Goal: Check status: Check status

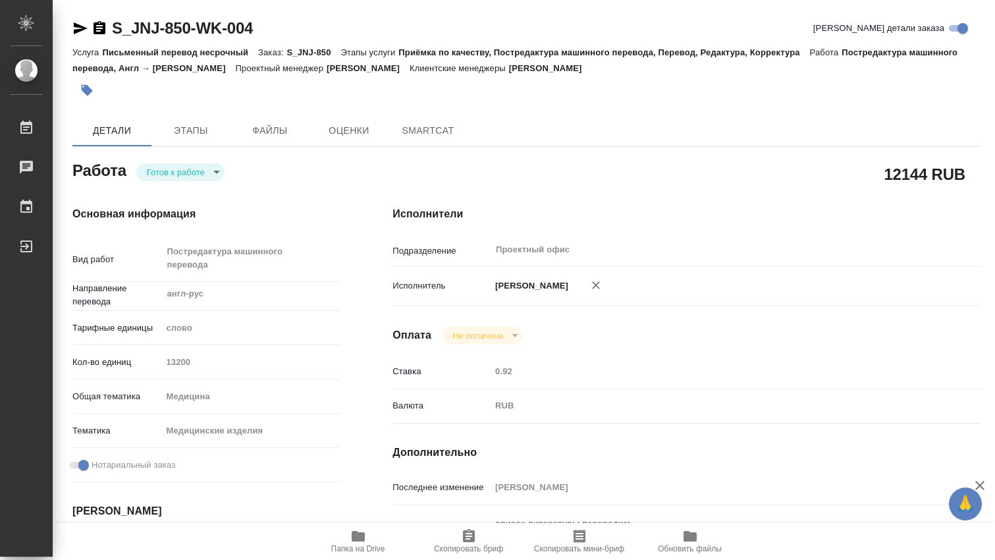
type textarea "x"
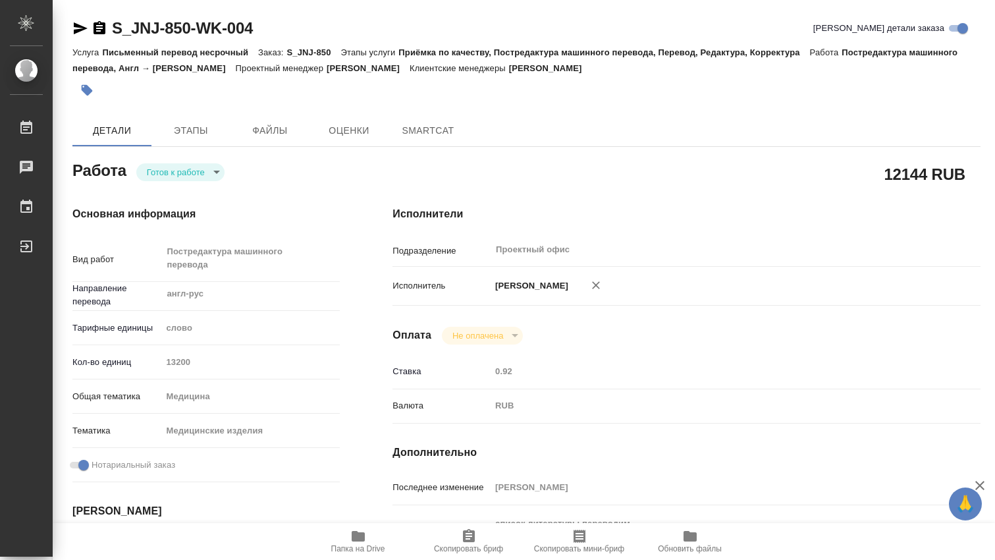
type textarea "x"
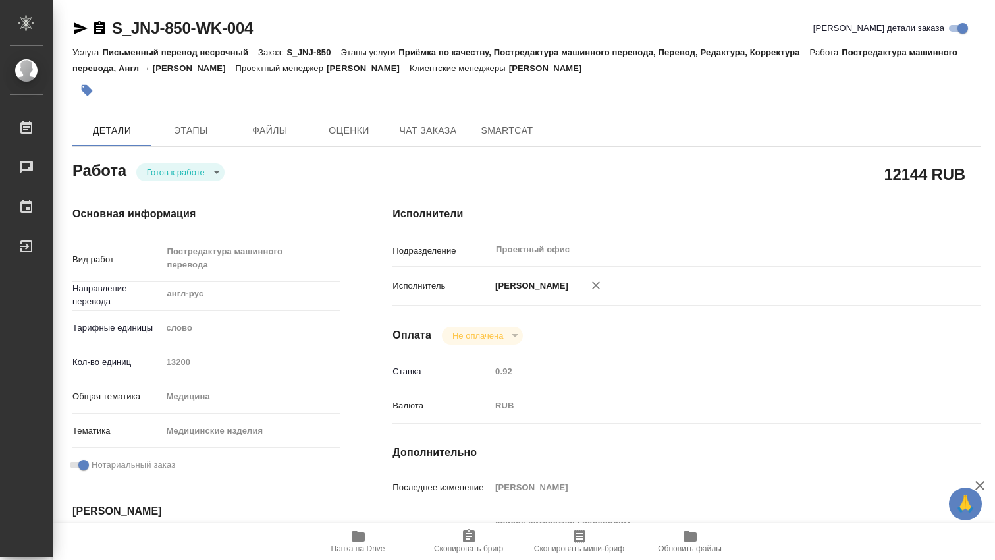
type textarea "x"
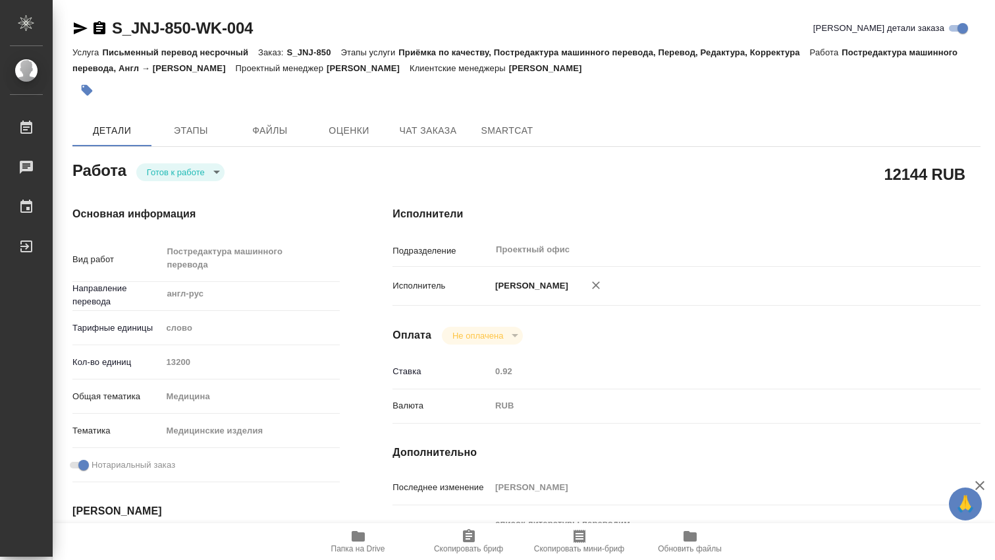
click at [218, 165] on body "🙏 .cls-1 fill:#fff; AWATERA [PERSON_NAME] Чаты График Выйти S_JNJ-850-WK-004 Кр…" at bounding box center [497, 280] width 995 height 560
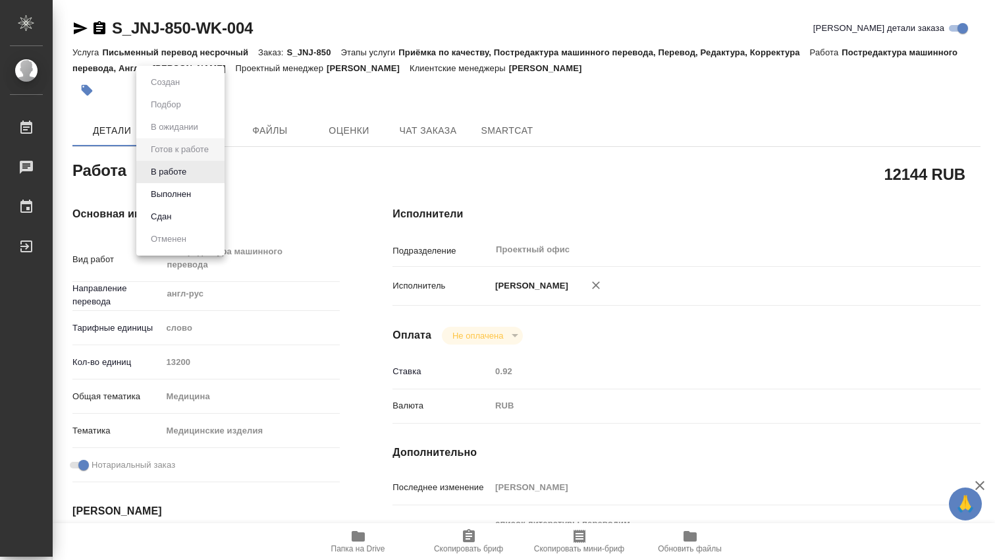
type textarea "x"
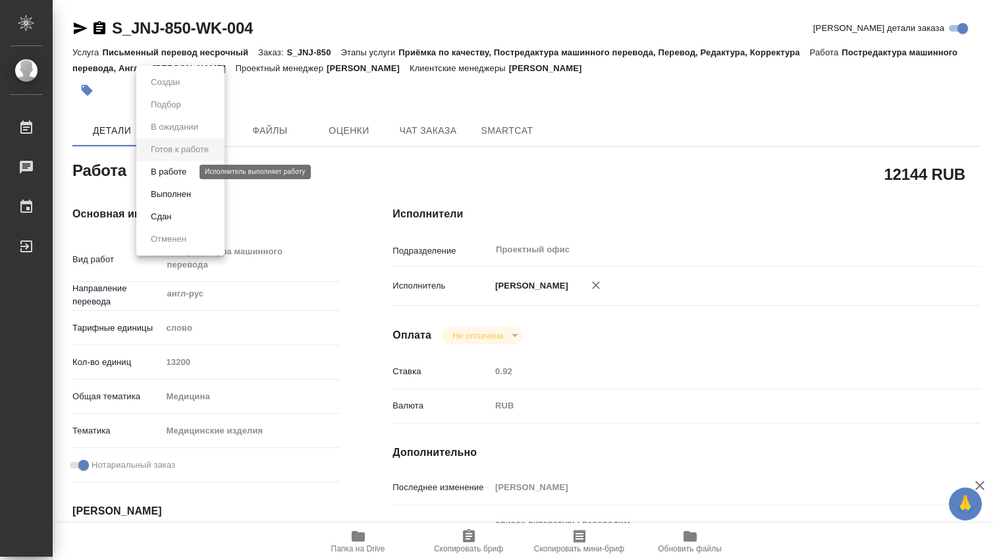
click at [169, 173] on button "В работе" at bounding box center [168, 172] width 43 height 14
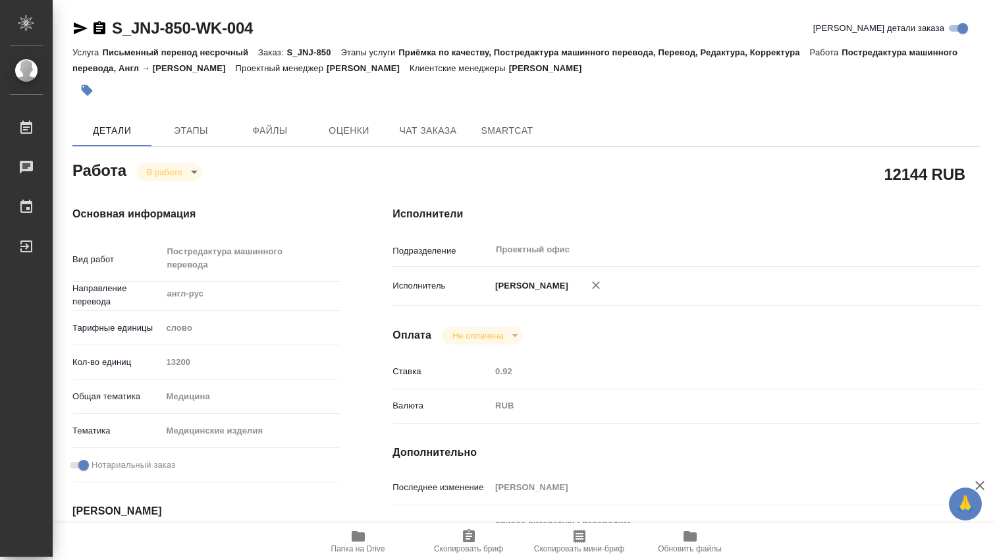
type textarea "x"
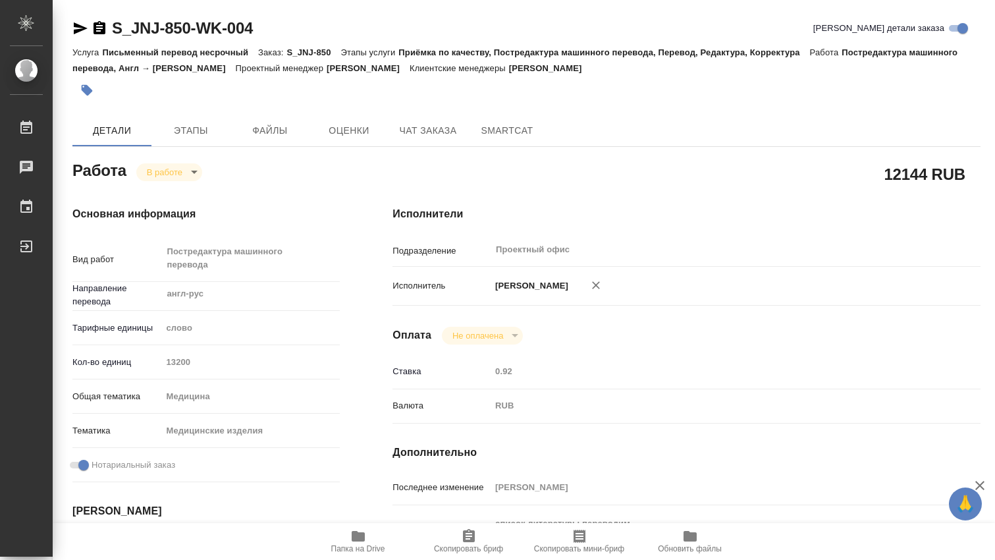
type textarea "x"
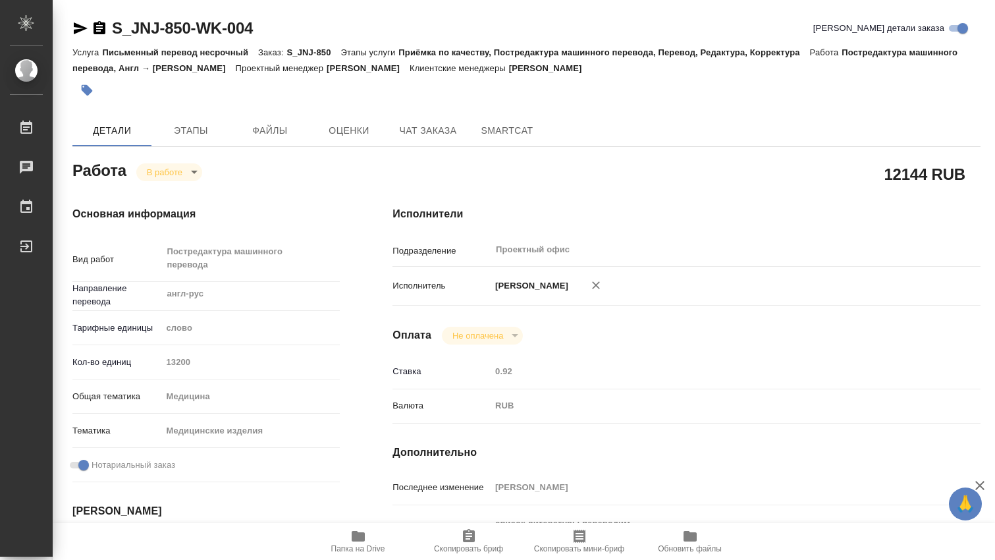
type textarea "x"
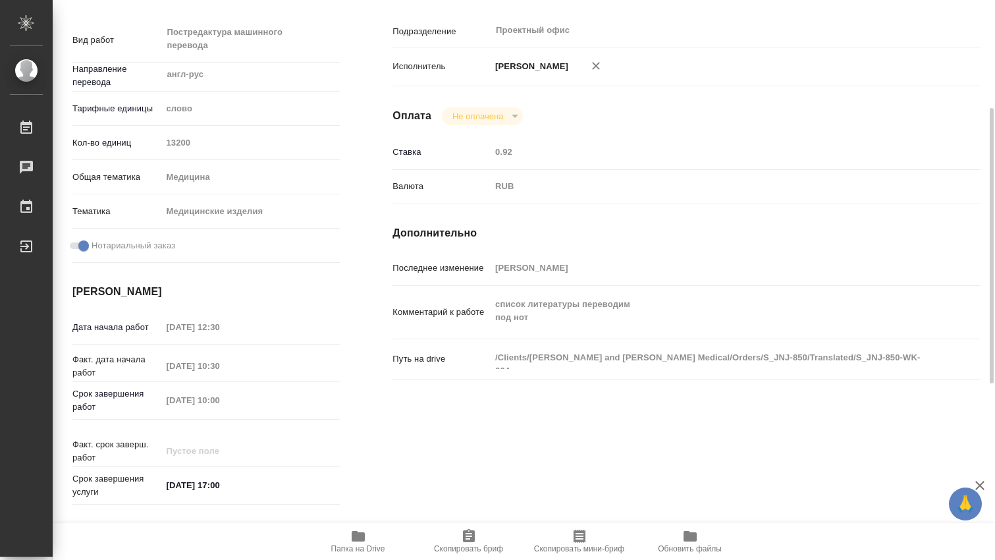
scroll to position [439, 0]
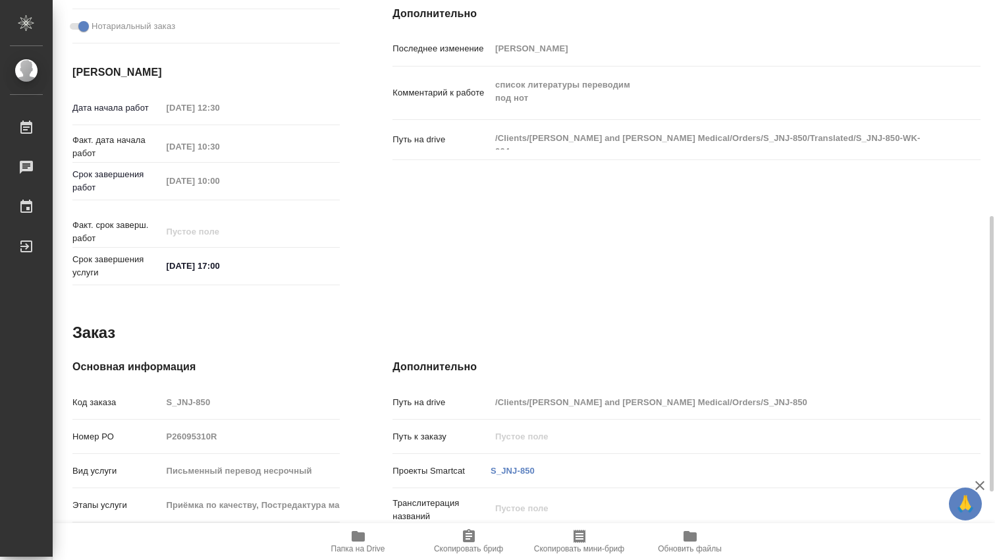
type textarea "x"
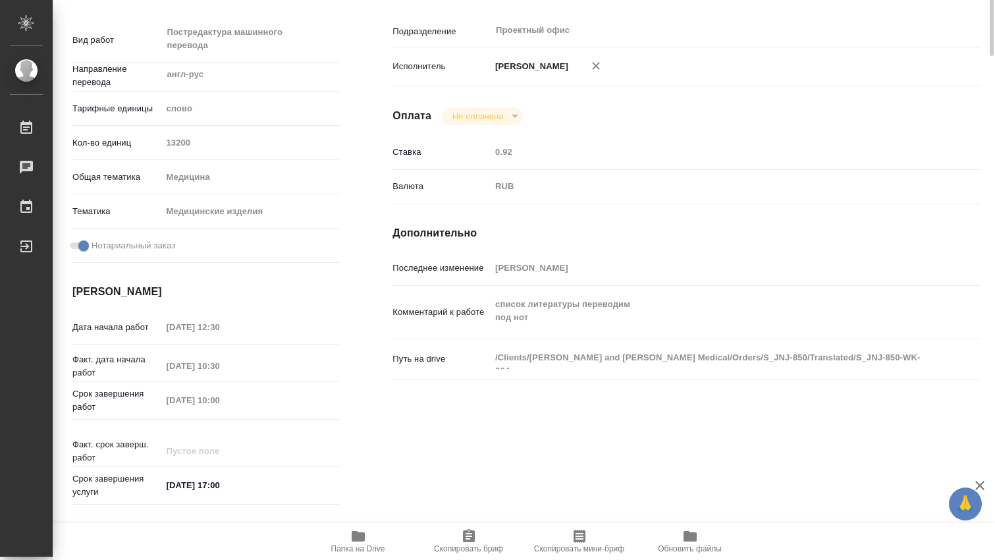
scroll to position [0, 0]
